Goal: Transaction & Acquisition: Purchase product/service

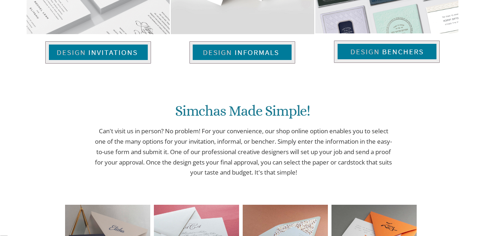
scroll to position [384, 0]
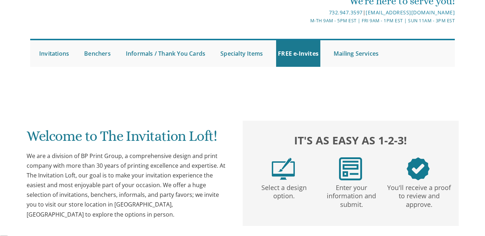
scroll to position [0, 0]
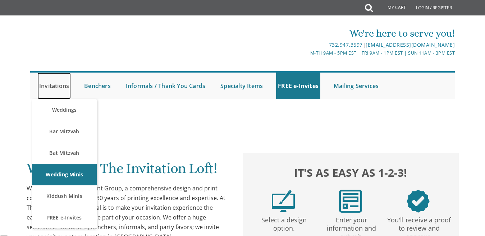
click at [60, 88] on link "Invitations" at bounding box center [53, 86] width 33 height 27
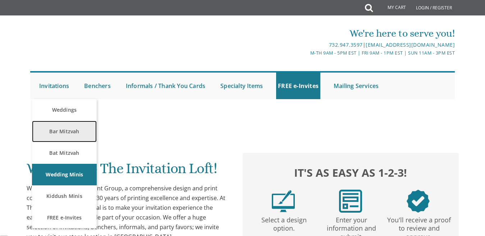
click at [76, 133] on link "Bar Mitzvah" at bounding box center [64, 132] width 65 height 22
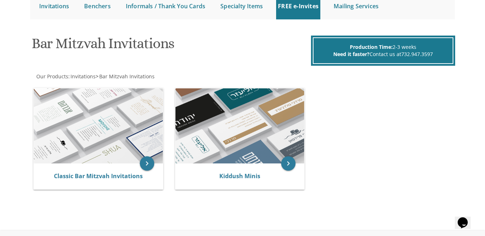
scroll to position [87, 0]
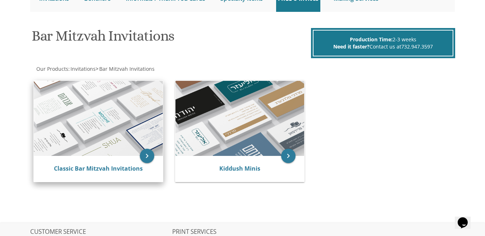
click at [144, 136] on img at bounding box center [98, 119] width 129 height 76
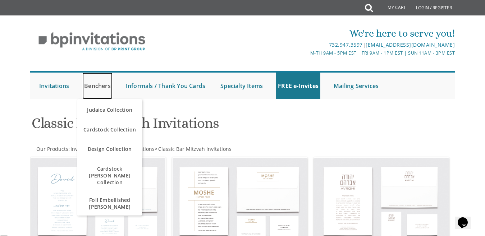
click at [89, 85] on link "Benchers" at bounding box center [97, 86] width 30 height 27
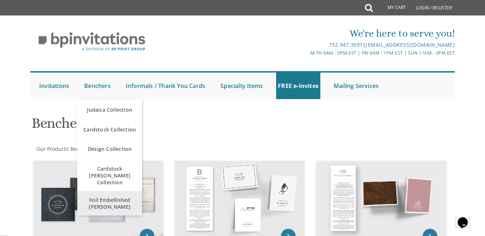
scroll to position [2846, 0]
click at [134, 204] on span "Foil Embellished [PERSON_NAME]" at bounding box center [109, 203] width 61 height 21
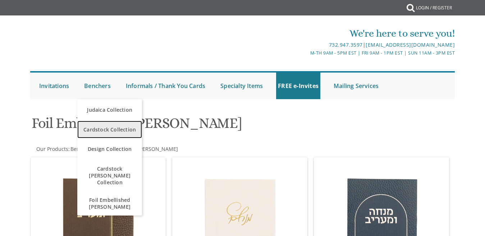
click at [126, 126] on span "Cardstock Collection" at bounding box center [109, 130] width 61 height 14
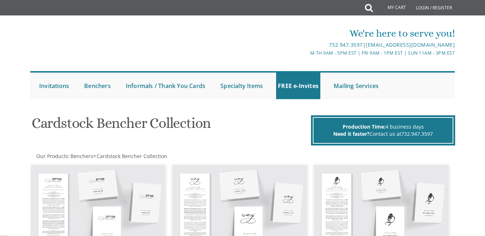
scroll to position [2846, 0]
